Goal: Find specific page/section: Find specific page/section

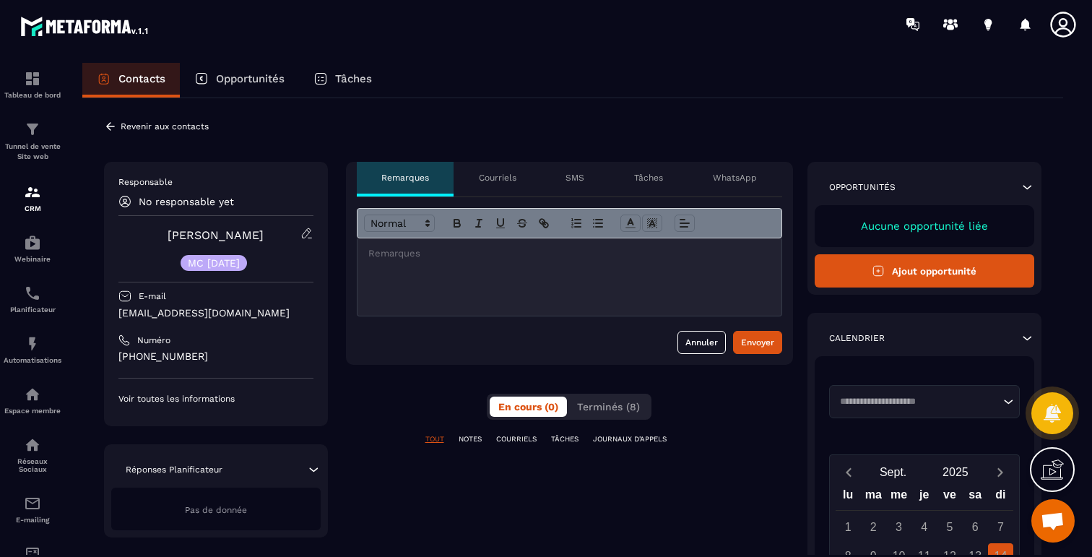
scroll to position [1183, 0]
click at [495, 178] on p "Courriels" at bounding box center [498, 178] width 38 height 12
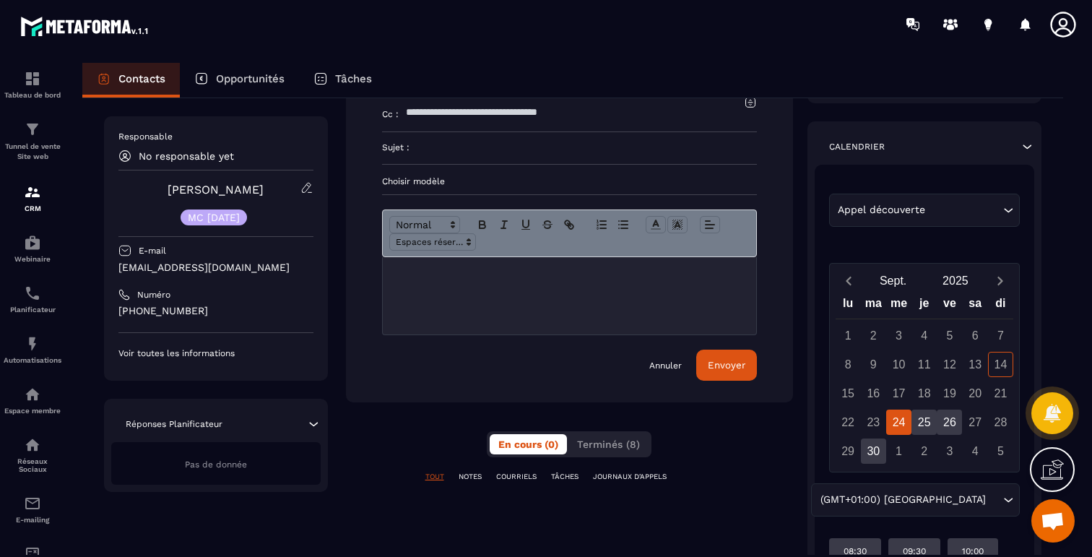
scroll to position [288, 0]
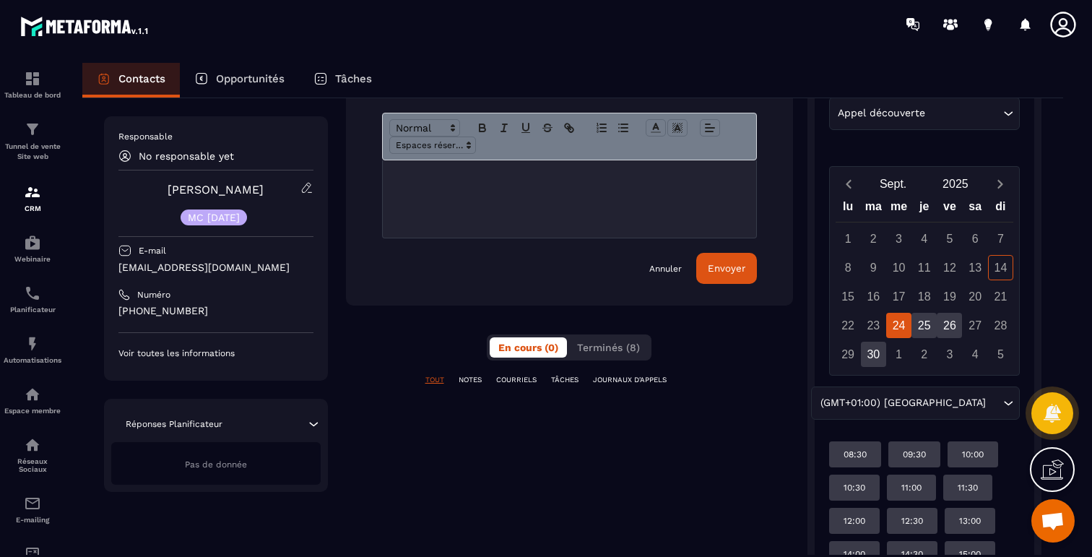
click at [519, 376] on p "COURRIELS" at bounding box center [516, 380] width 40 height 10
click at [479, 379] on p "NOTES" at bounding box center [469, 380] width 23 height 10
click at [611, 346] on span "Terminés (8)" at bounding box center [608, 347] width 63 height 12
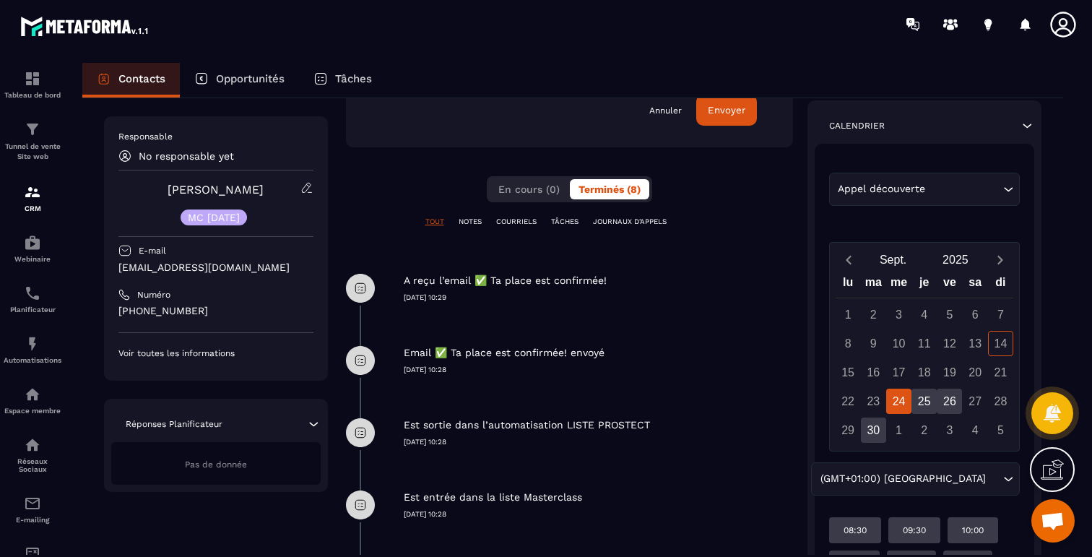
scroll to position [485, 0]
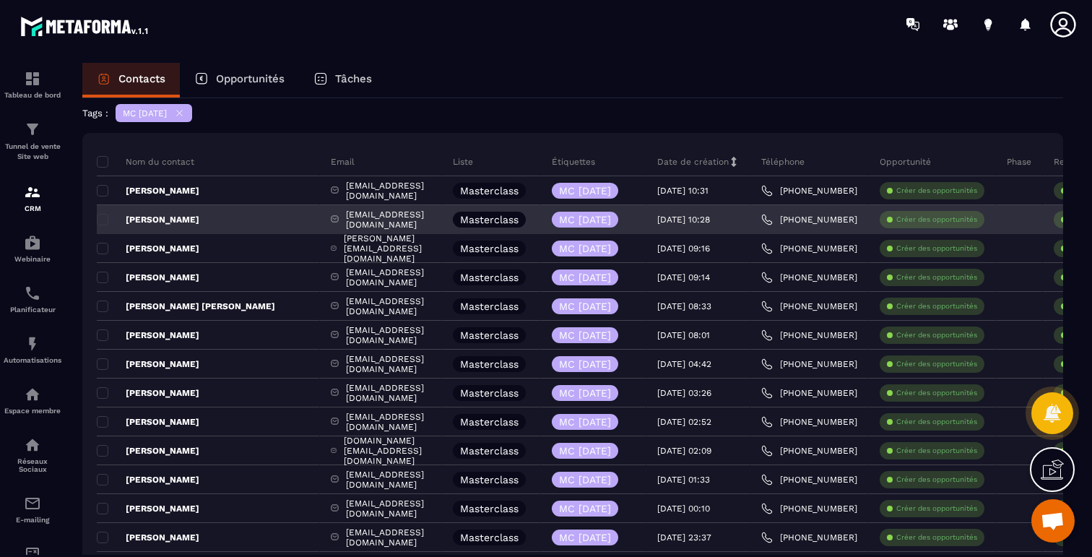
scroll to position [66, 0]
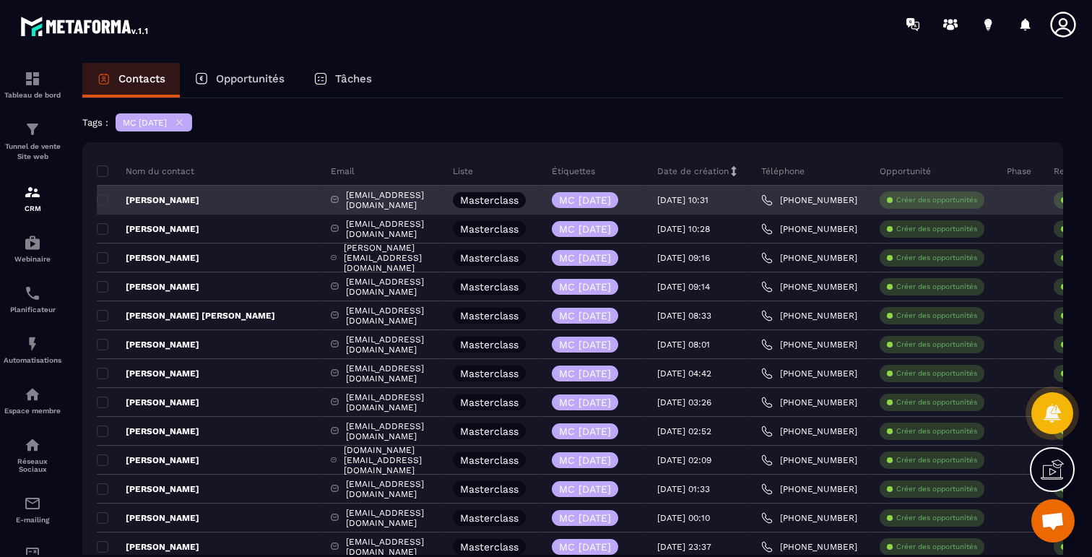
click at [165, 201] on p "[PERSON_NAME]" at bounding box center [148, 200] width 103 height 12
